Goal: Transaction & Acquisition: Purchase product/service

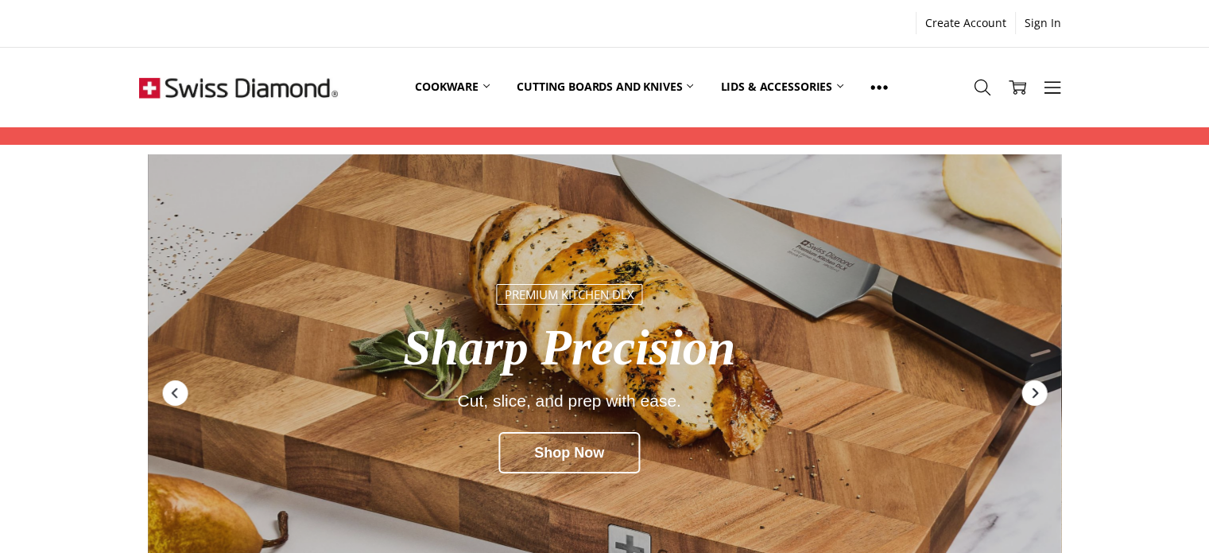
click at [1037, 390] on icon "Next" at bounding box center [1034, 392] width 13 height 13
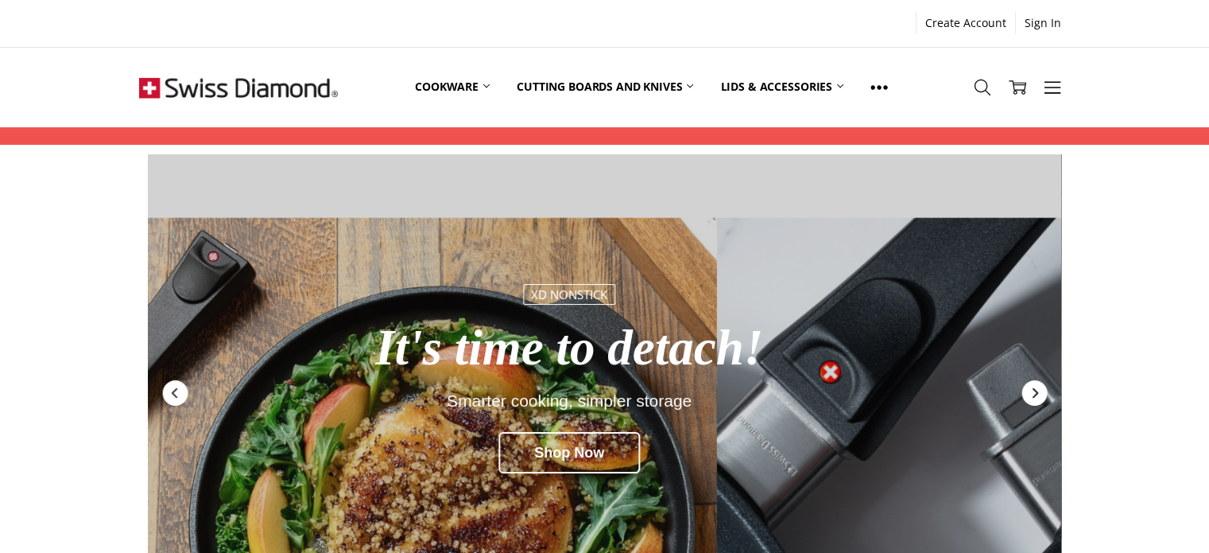
click at [1037, 390] on icon "Next" at bounding box center [1034, 392] width 13 height 13
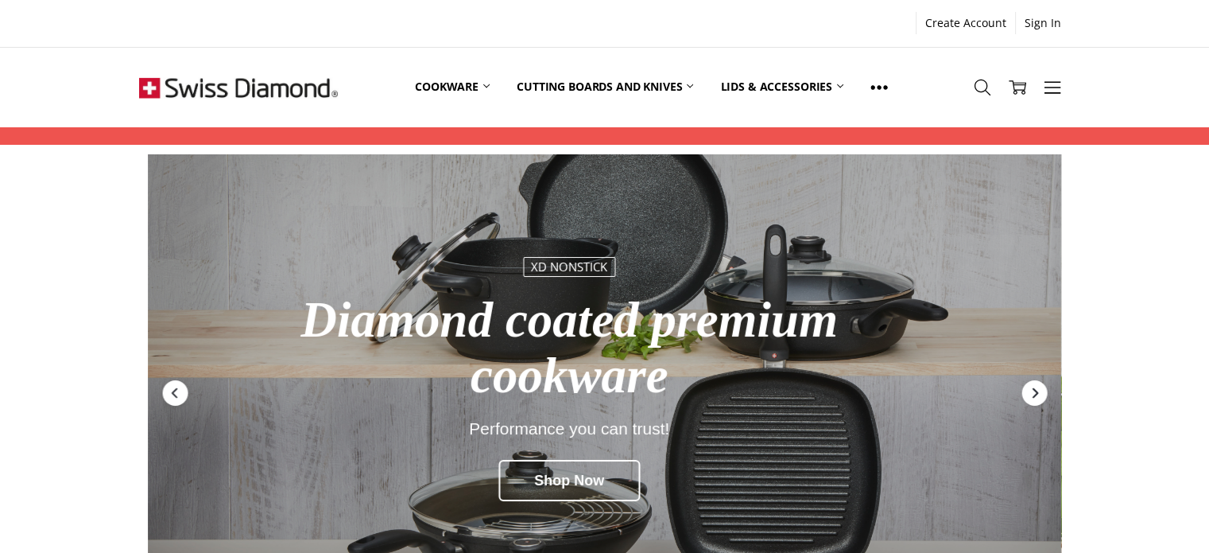
click at [1037, 390] on icon "Next" at bounding box center [1034, 392] width 13 height 13
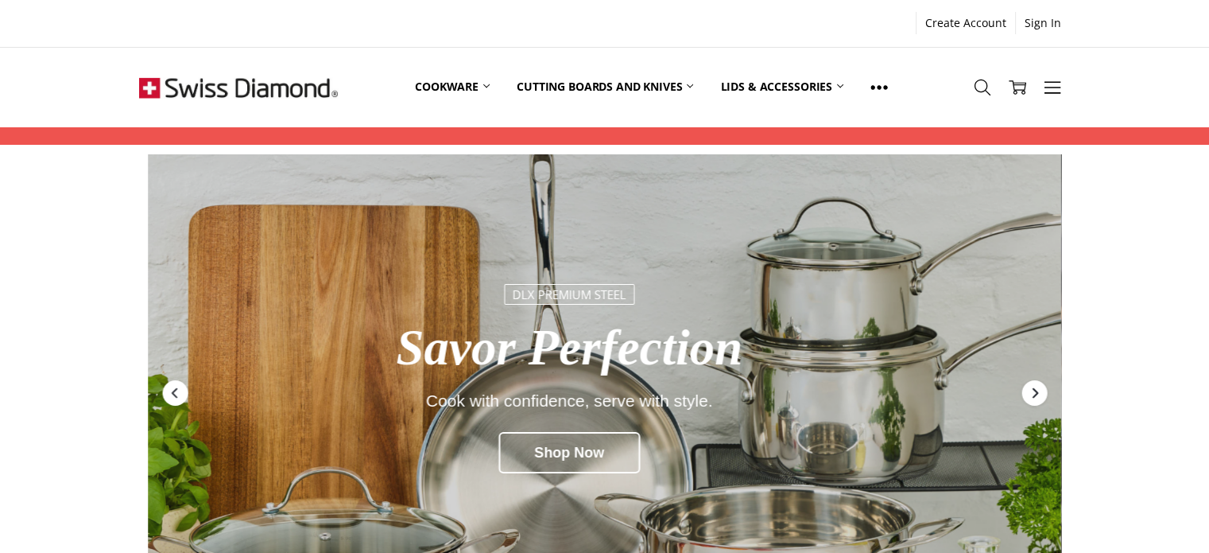
click at [1037, 390] on icon "Next" at bounding box center [1034, 392] width 13 height 13
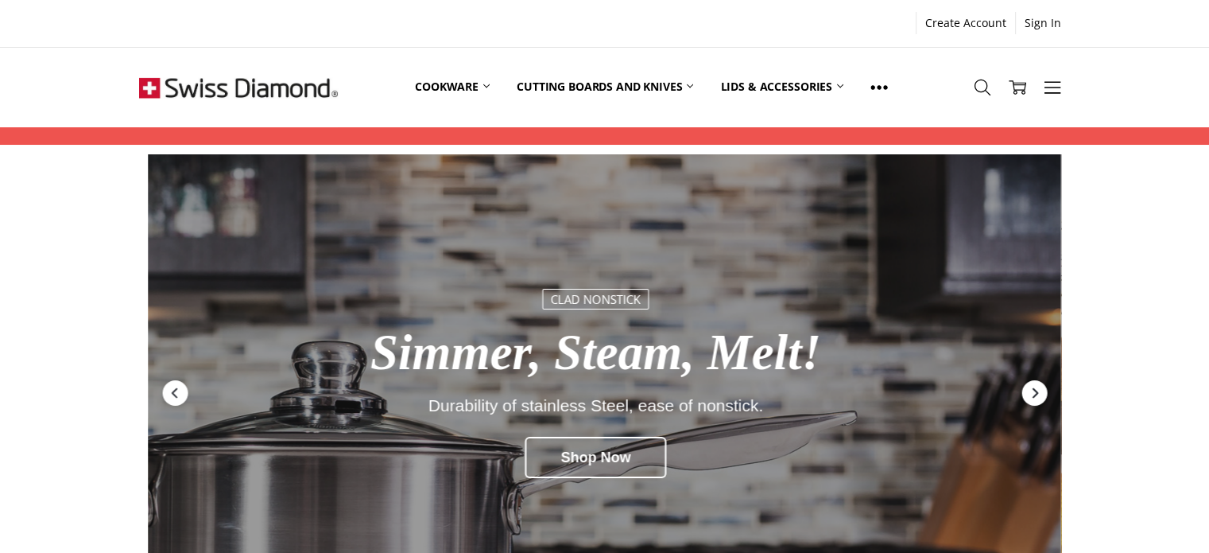
click at [1037, 390] on icon "Next" at bounding box center [1034, 392] width 13 height 13
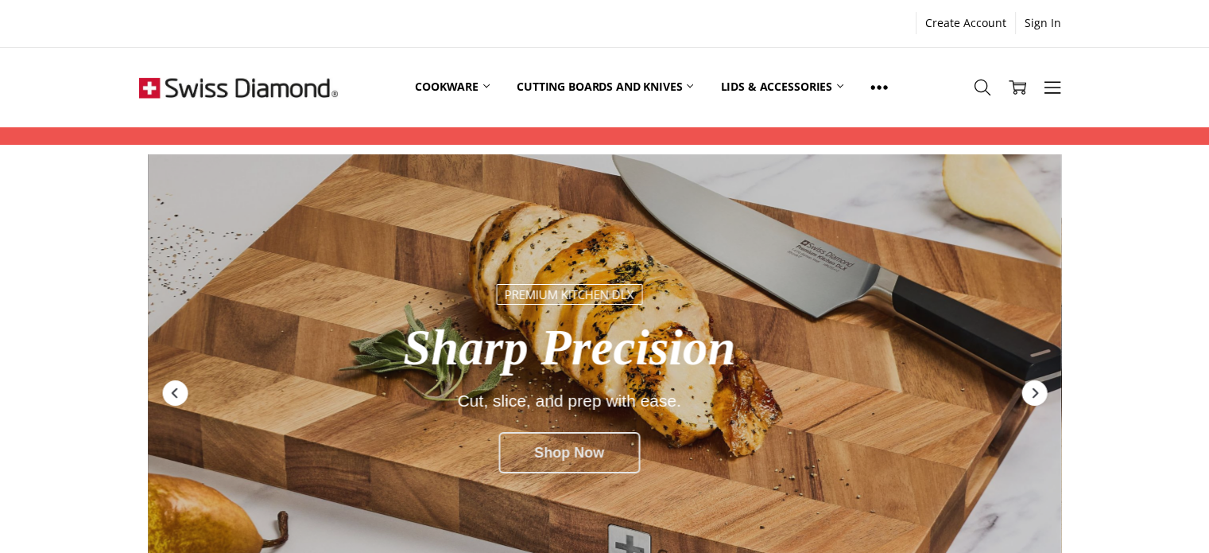
click at [572, 443] on div "Shop Now" at bounding box center [569, 452] width 142 height 41
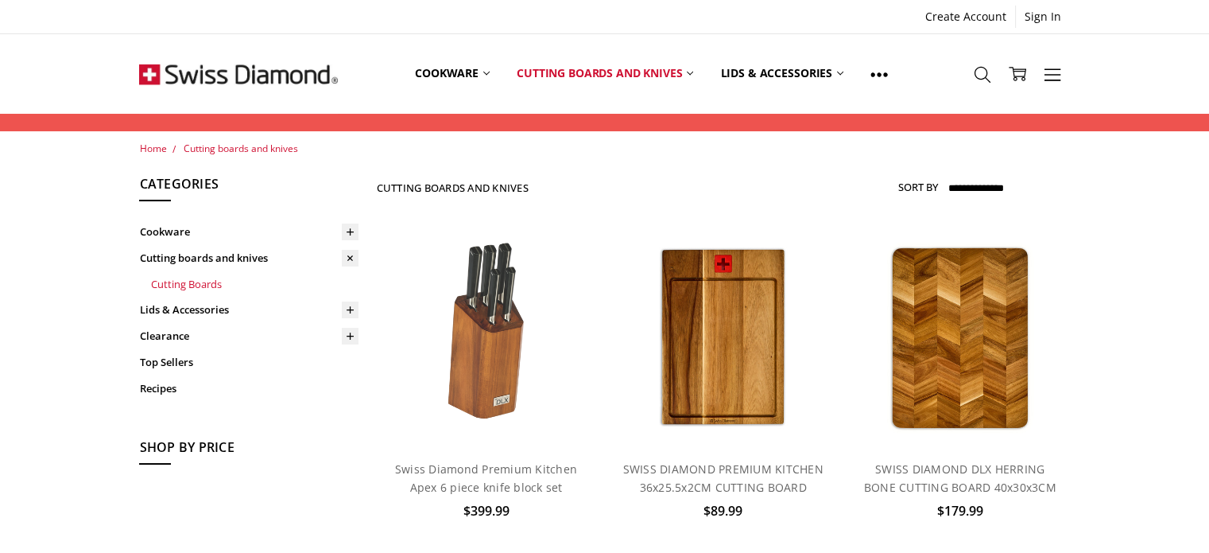
click at [203, 285] on link "Cutting Boards" at bounding box center [254, 284] width 208 height 26
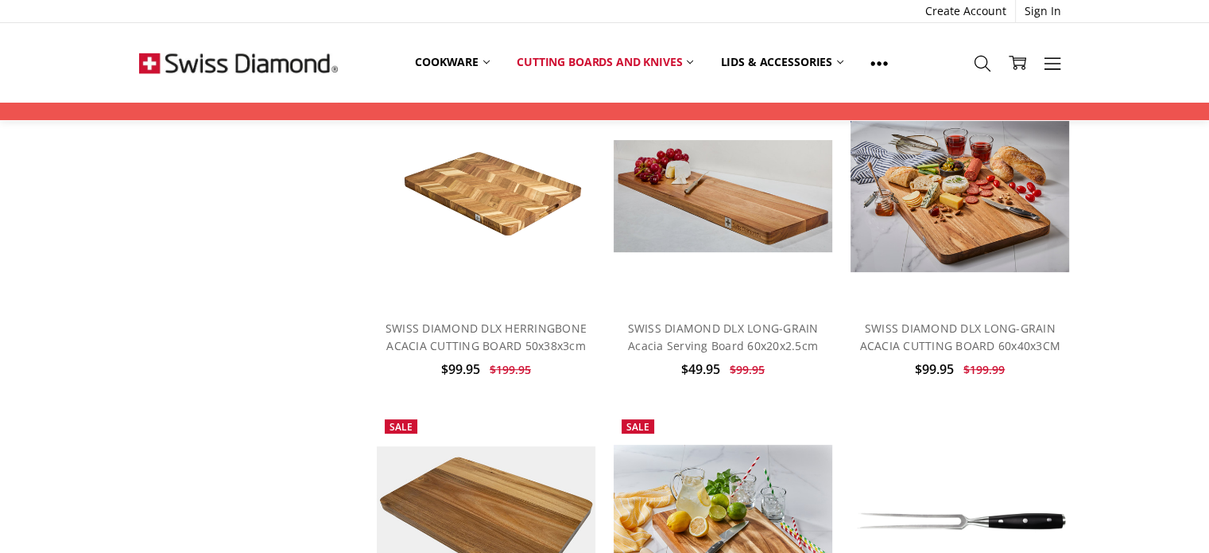
scroll to position [967, 0]
